Goal: Task Accomplishment & Management: Use online tool/utility

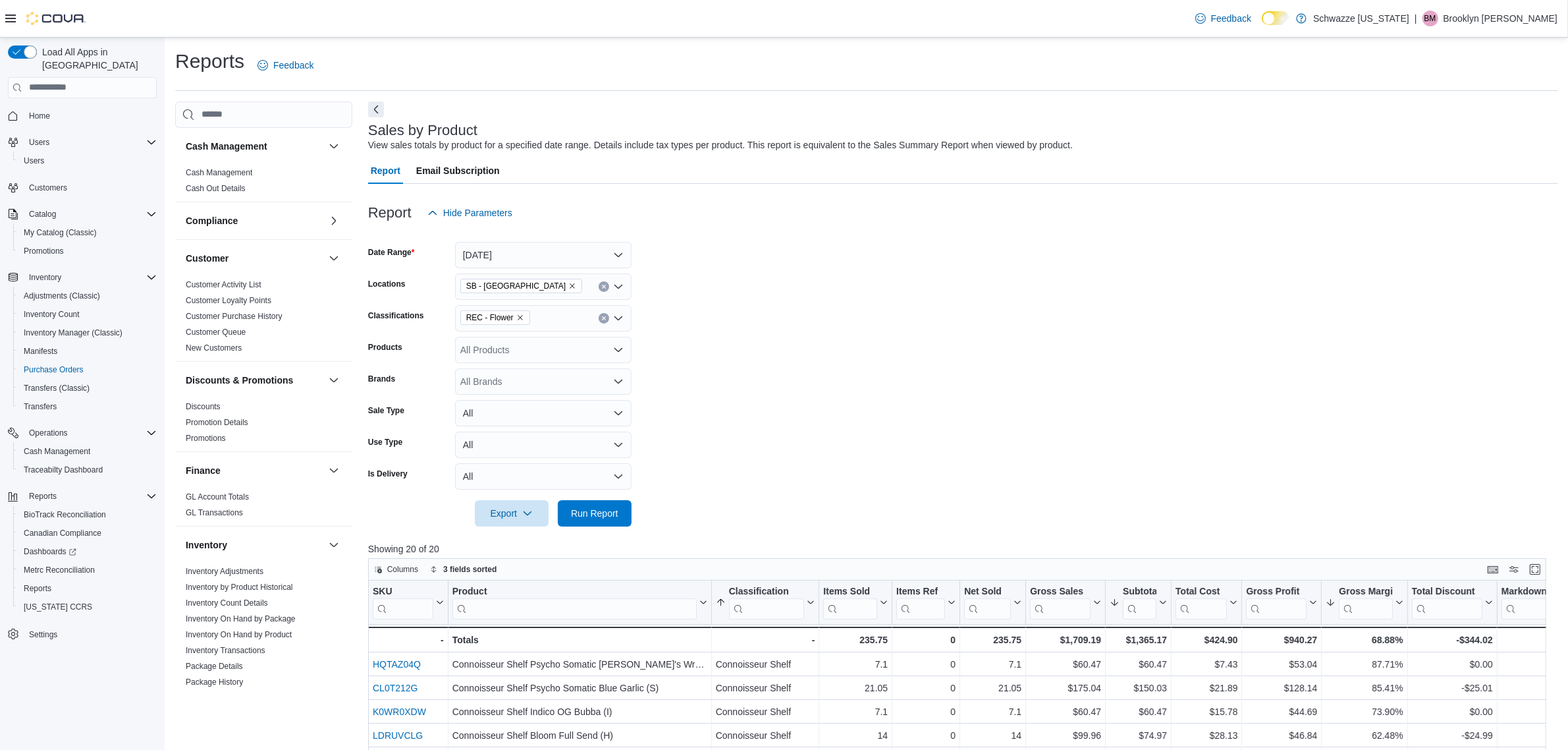
scroll to position [667, 0]
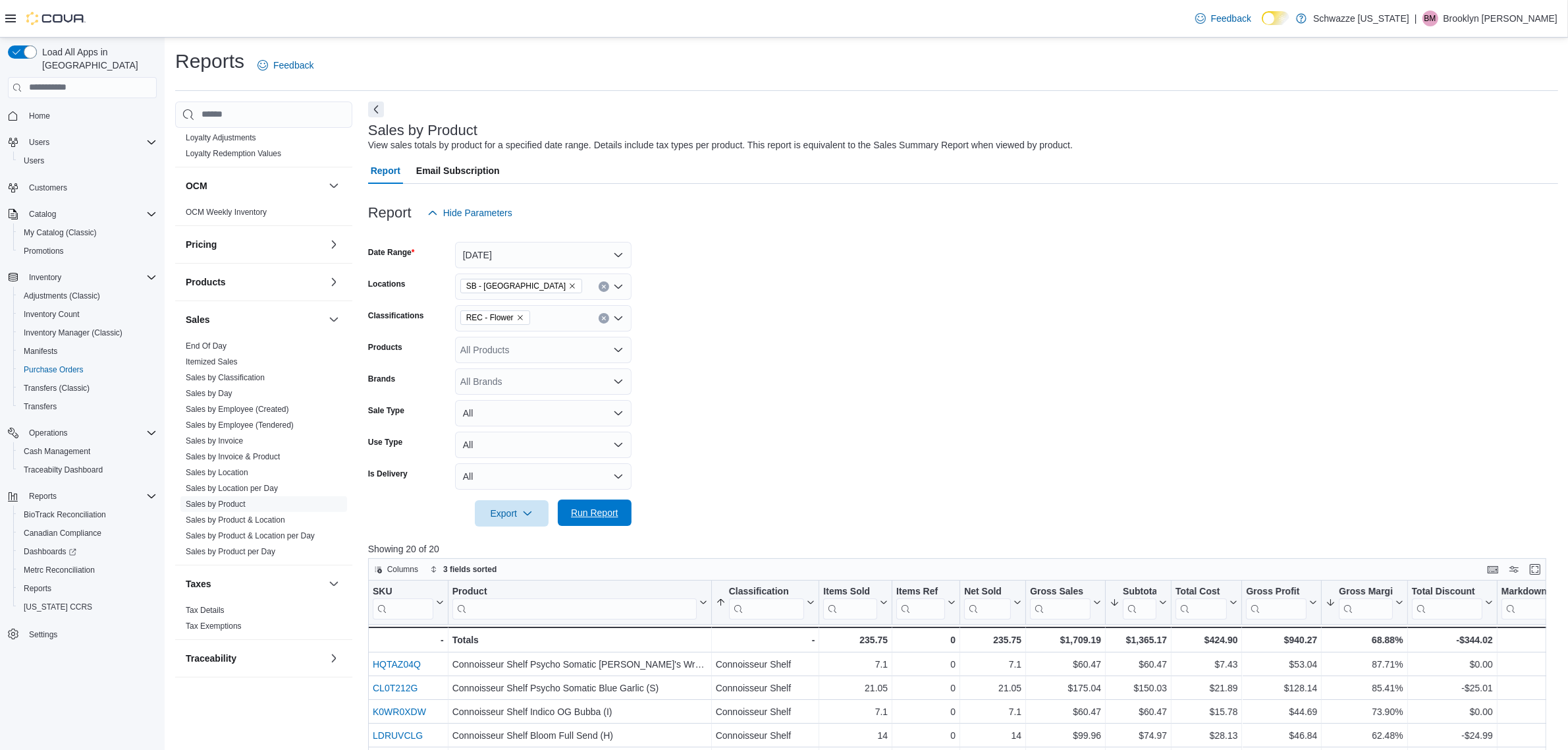
click at [606, 513] on span "Run Report" at bounding box center [595, 512] width 48 height 13
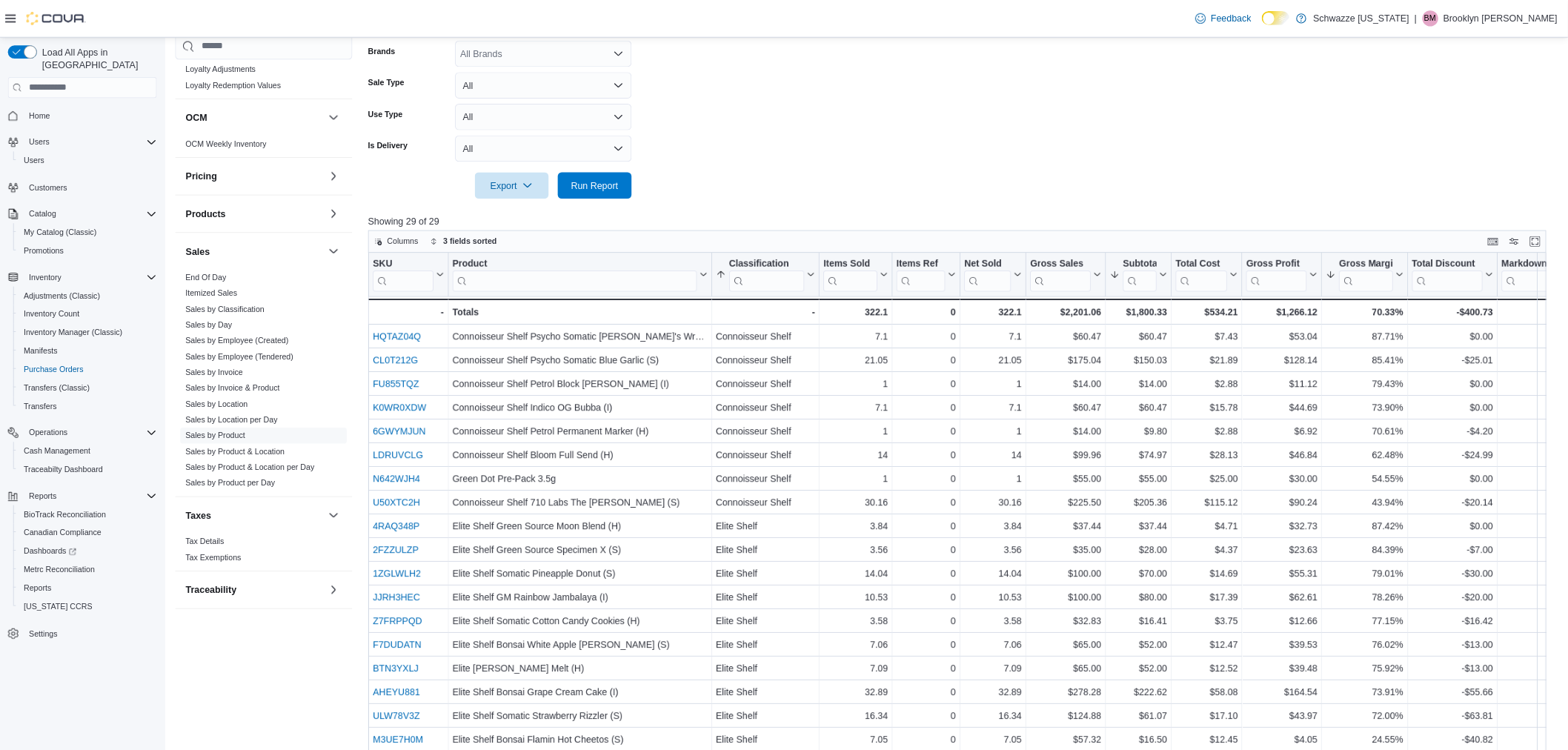
scroll to position [370, 0]
click at [942, 217] on form "Date Range Today Locations SB - Belmar Classifications REC - Flower Products Al…" at bounding box center [1084, 52] width 1339 height 338
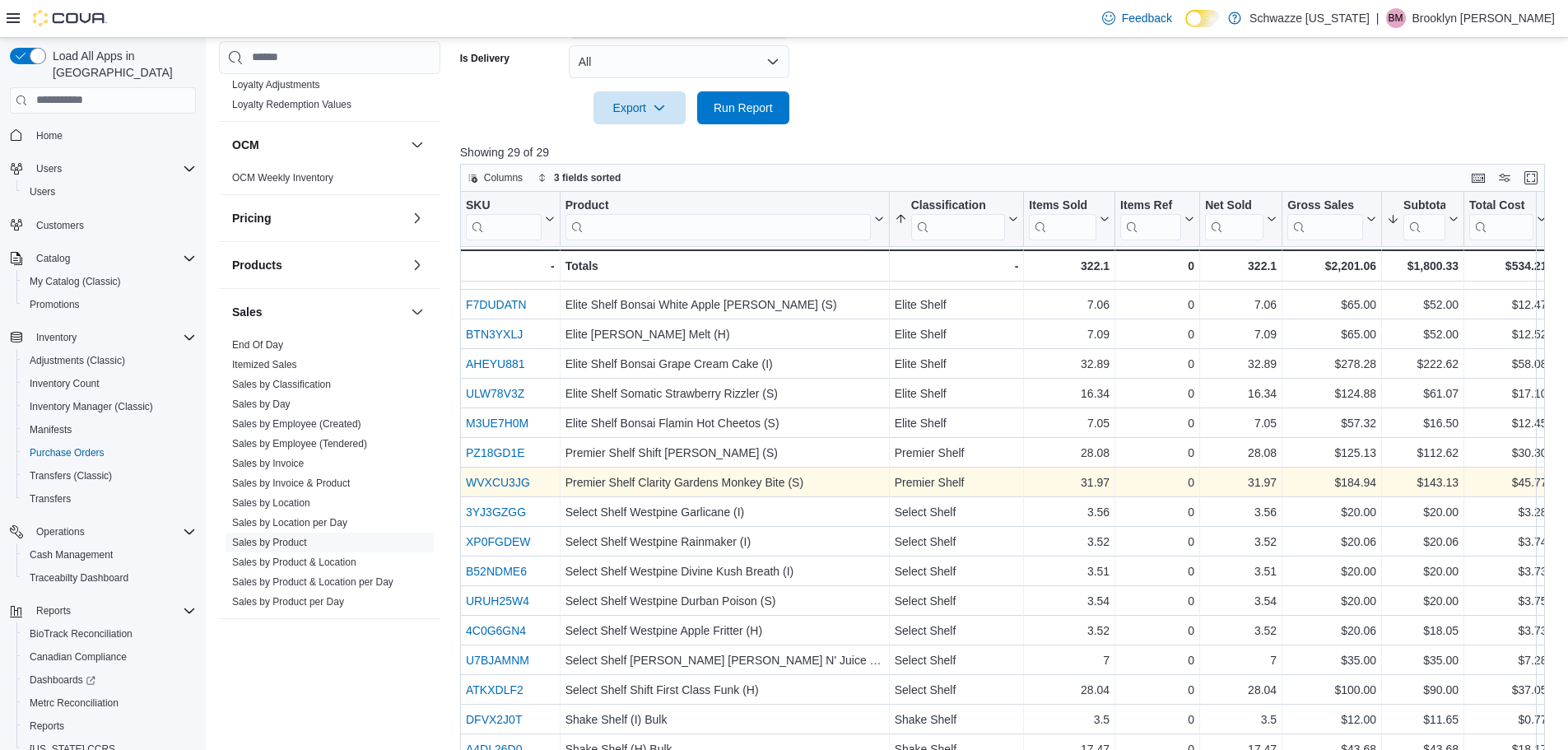
scroll to position [551, 0]
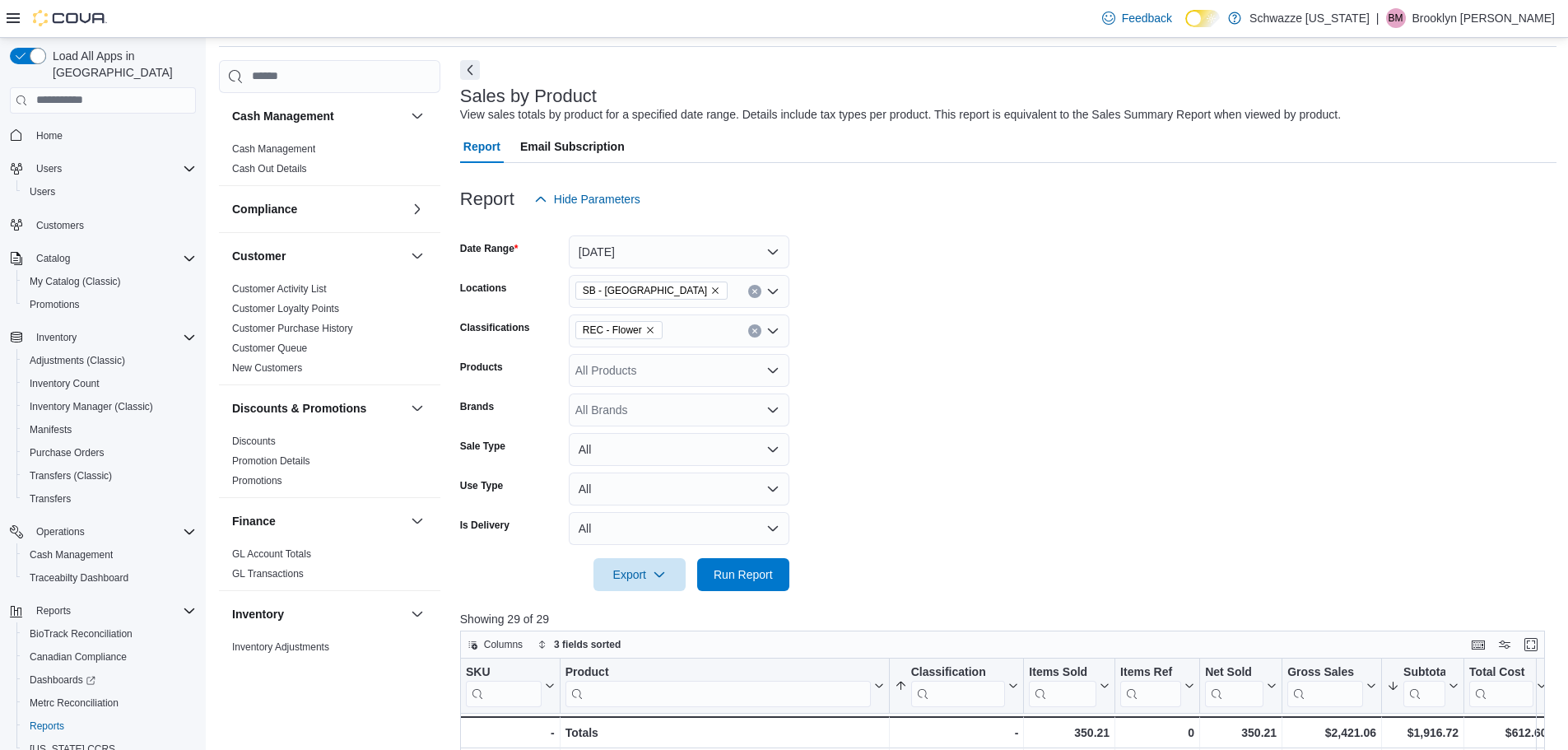
scroll to position [82, 0]
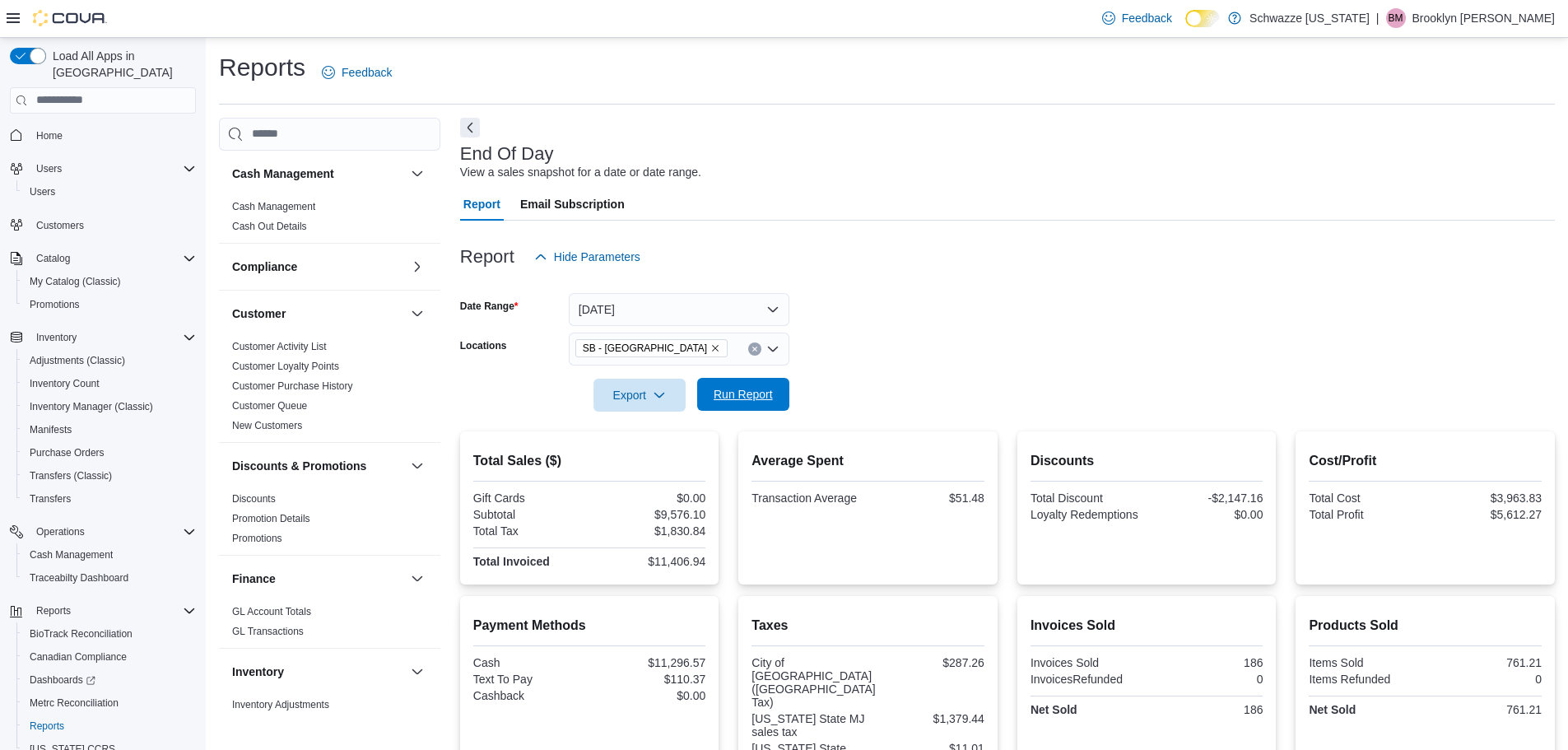
click at [767, 399] on span "Run Report" at bounding box center [743, 394] width 59 height 16
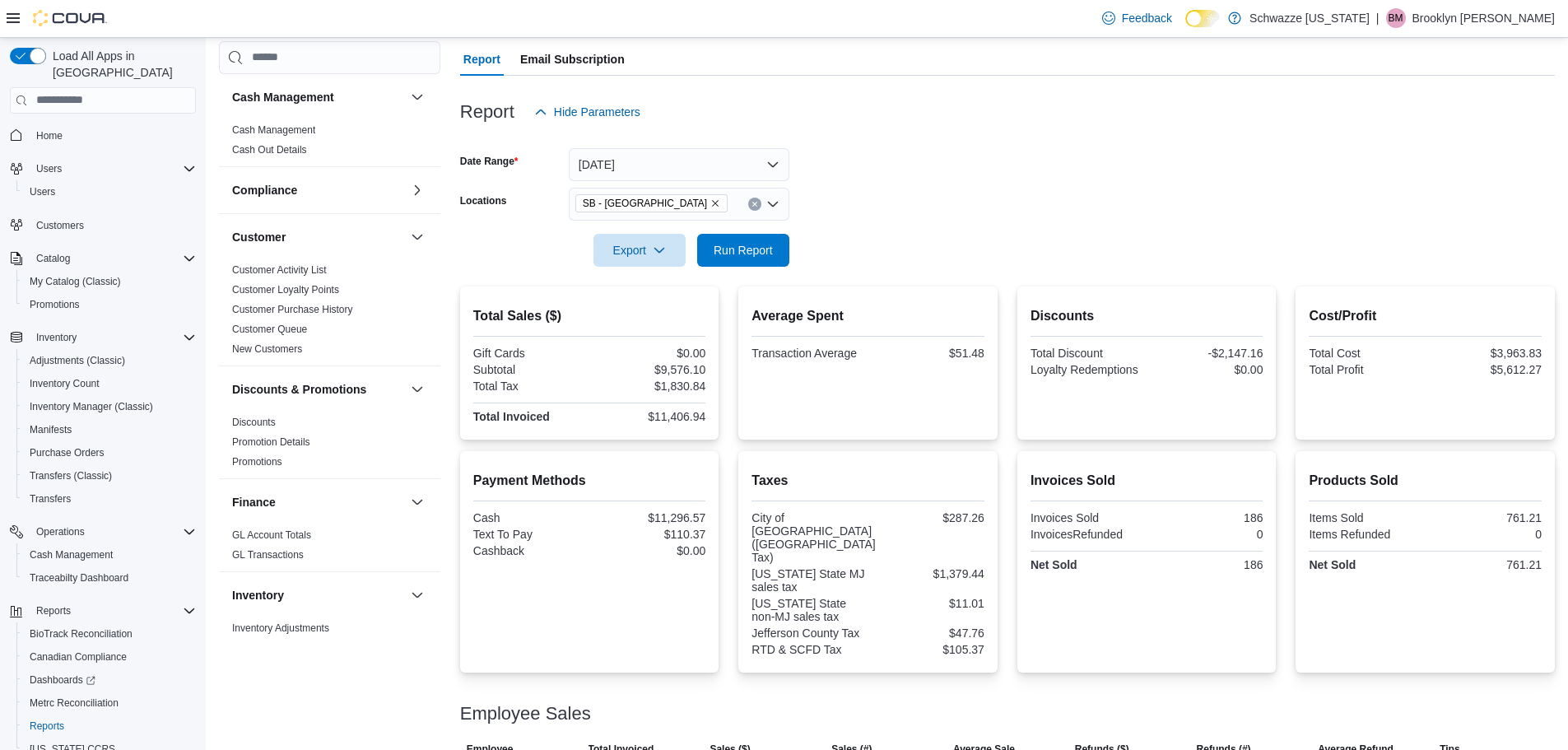
scroll to position [373, 0]
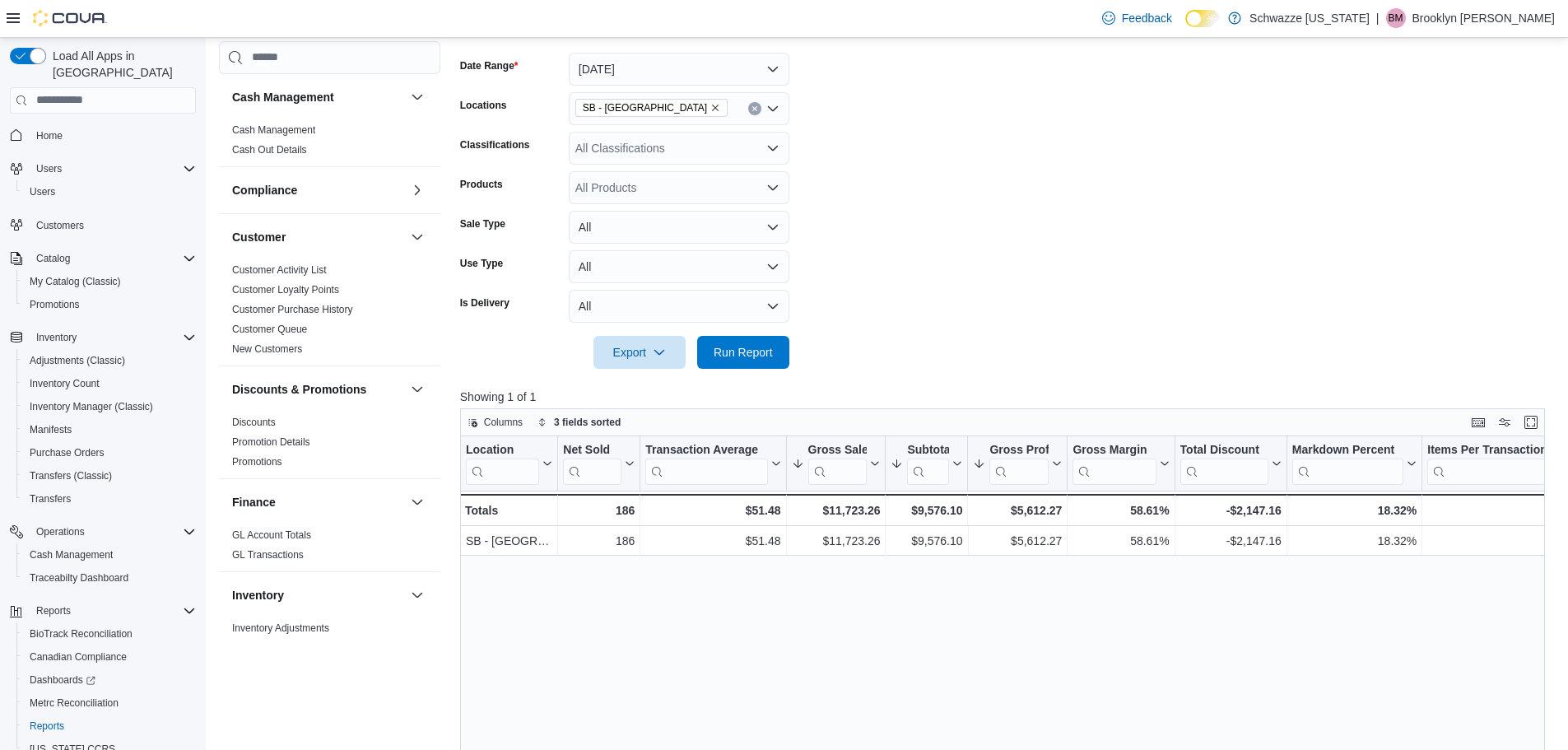
scroll to position [247, 0]
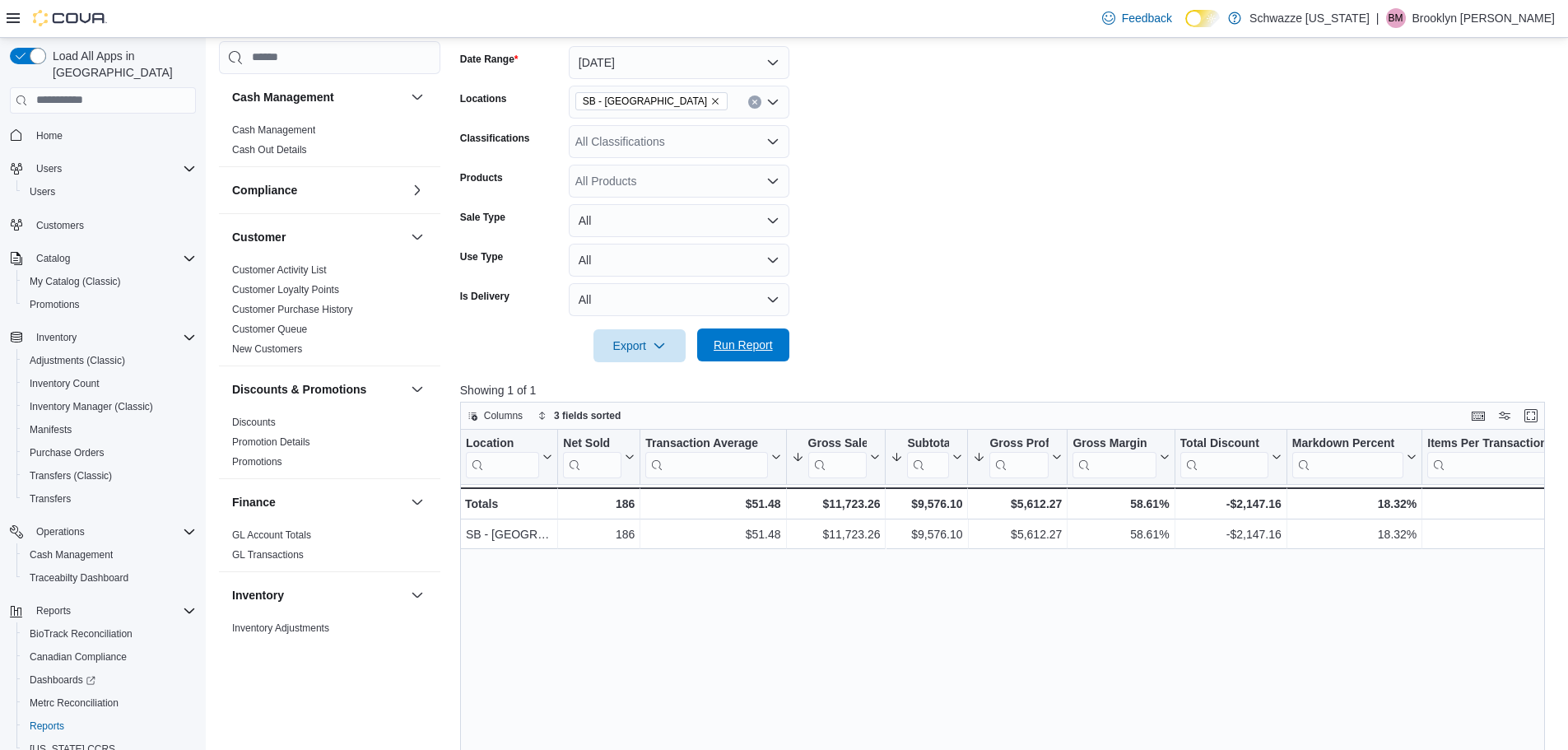
click at [755, 334] on span "Run Report" at bounding box center [743, 345] width 72 height 33
